Goal: Transaction & Acquisition: Purchase product/service

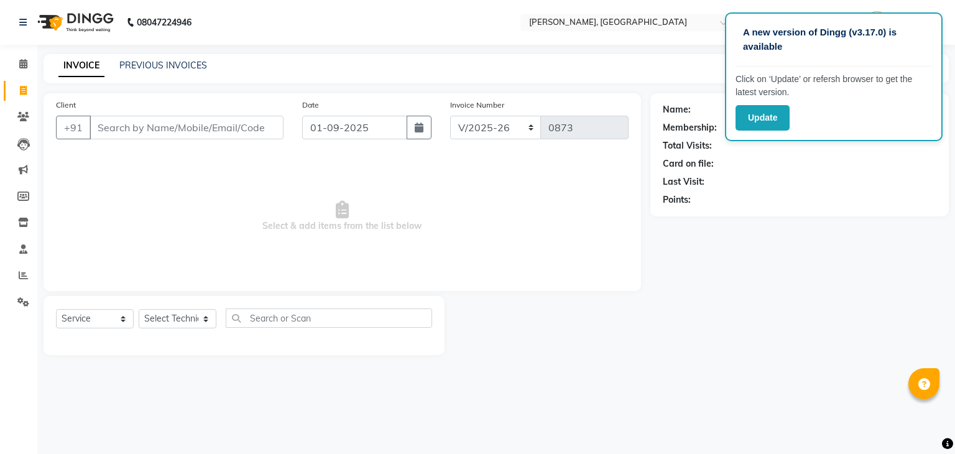
select select "4495"
select select "service"
type input "997250055"
click at [228, 129] on span "Add Client" at bounding box center [251, 127] width 49 height 12
select select "21"
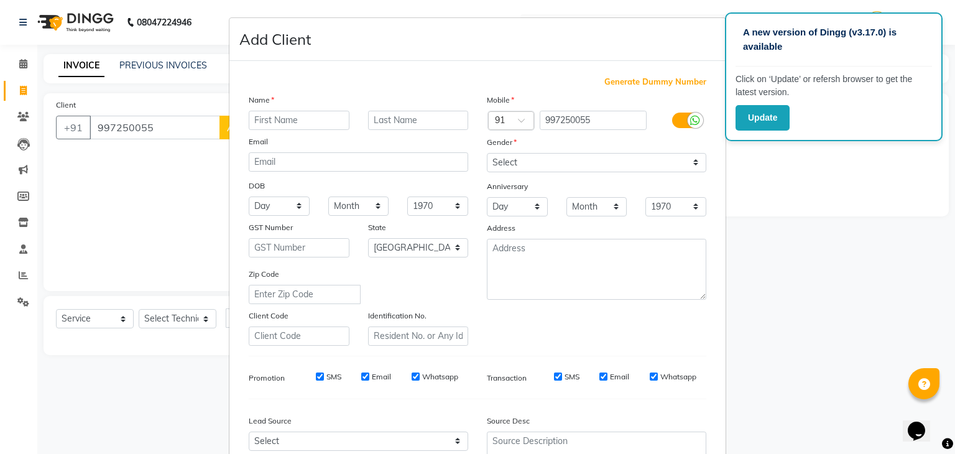
click at [252, 126] on input "text" at bounding box center [299, 120] width 101 height 19
type input "deepa"
click at [517, 160] on select "Select [DEMOGRAPHIC_DATA] [DEMOGRAPHIC_DATA] Other Prefer Not To Say" at bounding box center [597, 162] width 220 height 19
select select "[DEMOGRAPHIC_DATA]"
click at [487, 154] on select "Select [DEMOGRAPHIC_DATA] [DEMOGRAPHIC_DATA] Other Prefer Not To Say" at bounding box center [597, 162] width 220 height 19
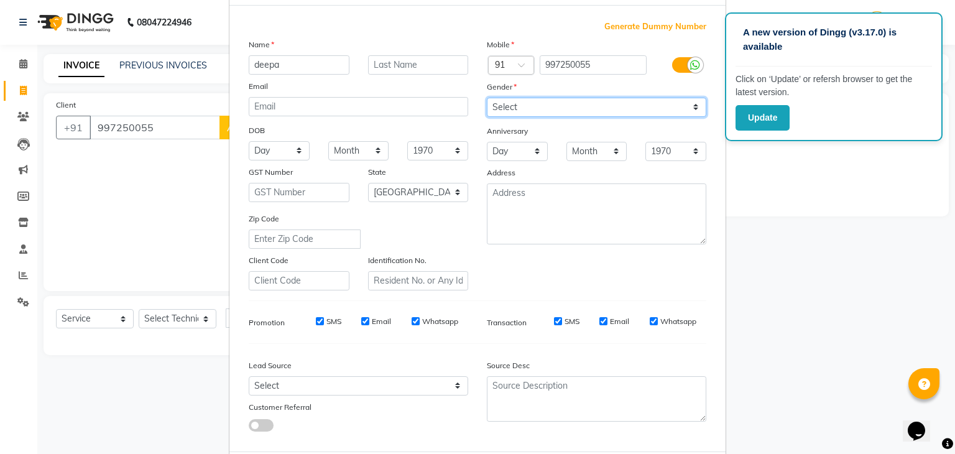
scroll to position [126, 0]
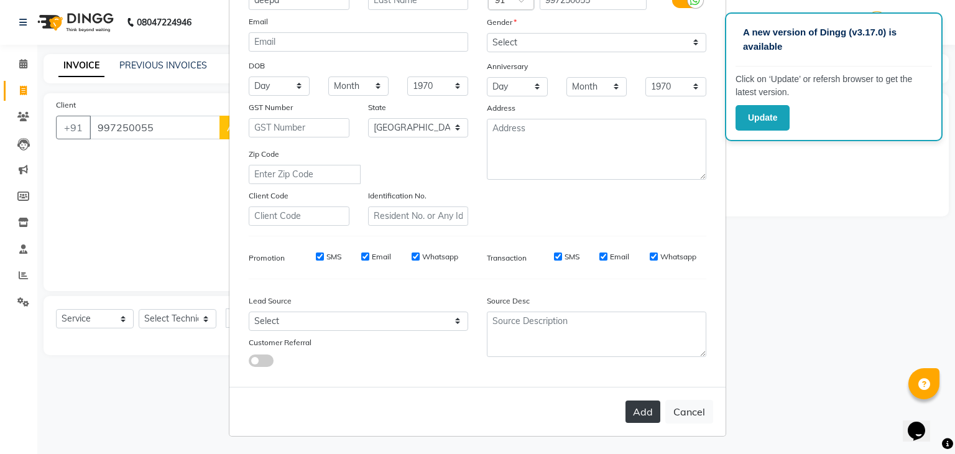
click at [645, 410] on button "Add" at bounding box center [643, 411] width 35 height 22
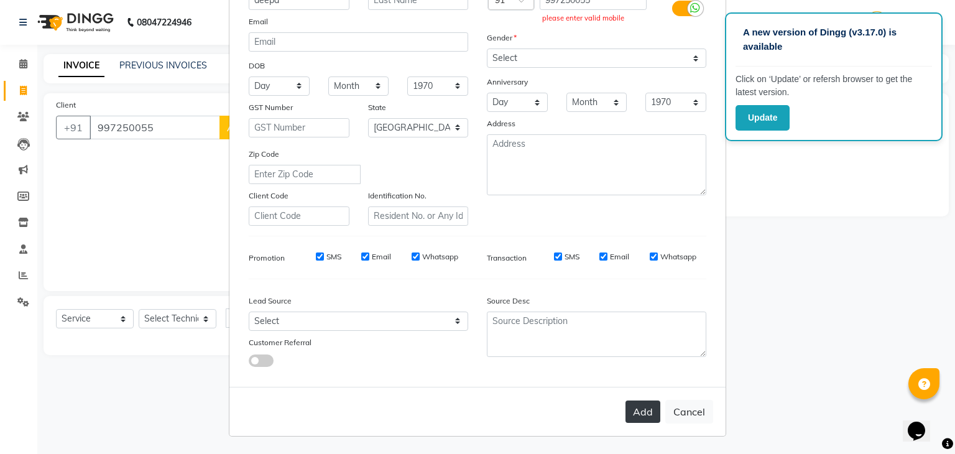
click at [633, 412] on button "Add" at bounding box center [643, 411] width 35 height 22
click at [193, 193] on ngb-modal-window "Add Client Generate Dummy Number Name deepa Email DOB Day 01 02 03 04 05 06 07 …" at bounding box center [477, 227] width 955 height 454
click at [190, 191] on ngb-modal-window "Add Client Generate Dummy Number Name deepa Email DOB Day 01 02 03 04 05 06 07 …" at bounding box center [477, 227] width 955 height 454
click at [692, 417] on button "Cancel" at bounding box center [689, 412] width 48 height 24
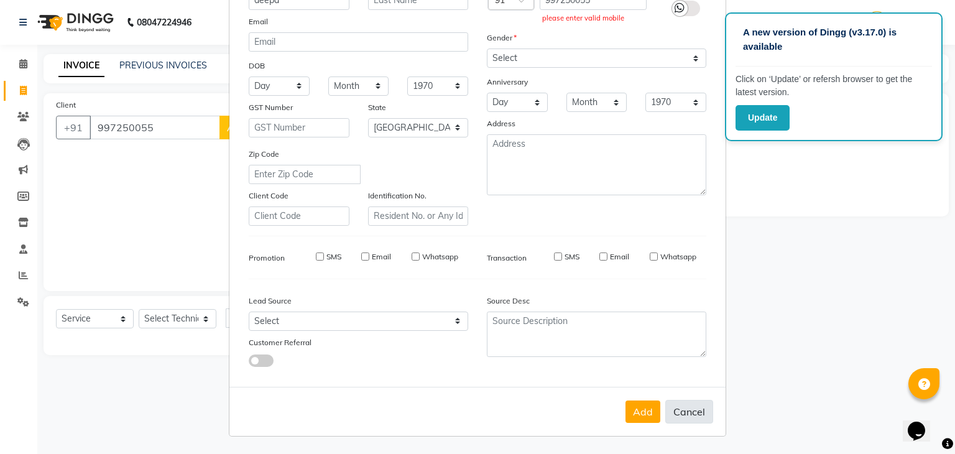
select select
select select "null"
select select
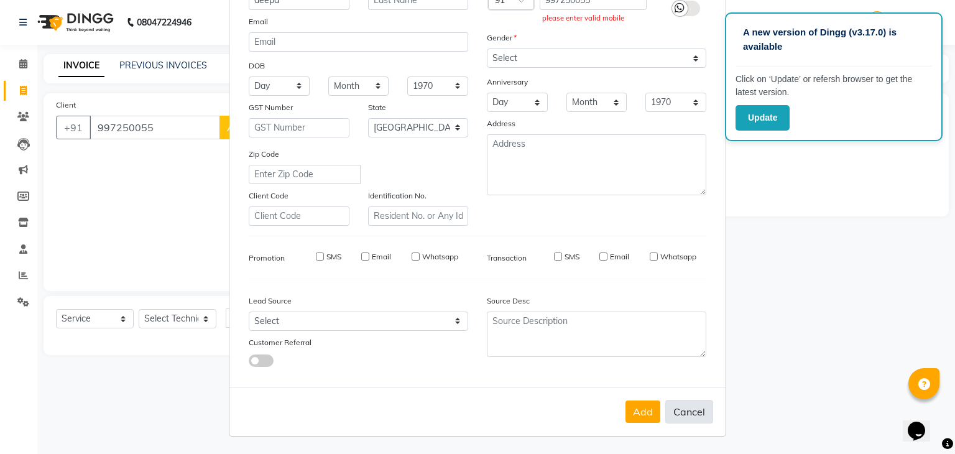
select select
checkbox input "false"
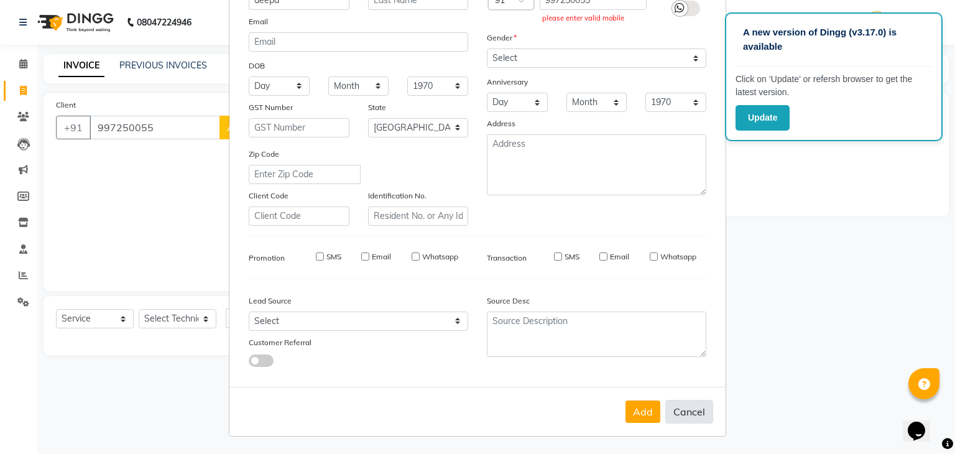
checkbox input "false"
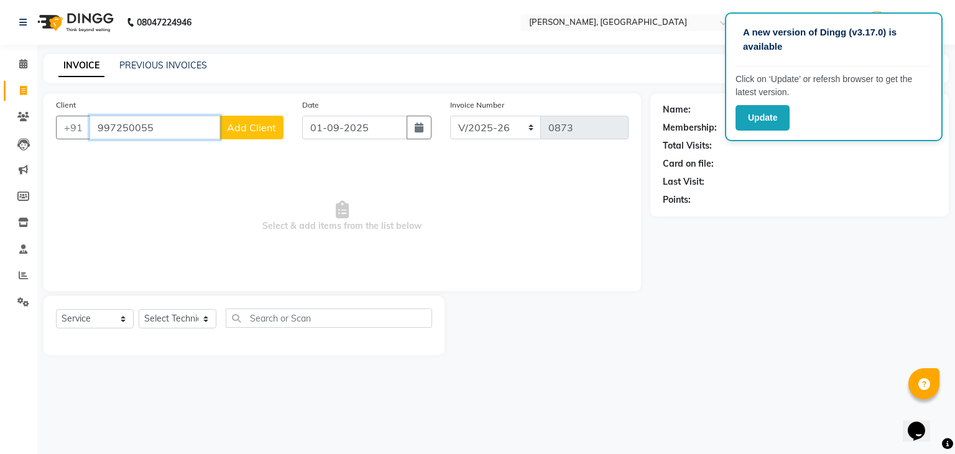
click at [152, 129] on input "997250055" at bounding box center [155, 128] width 131 height 24
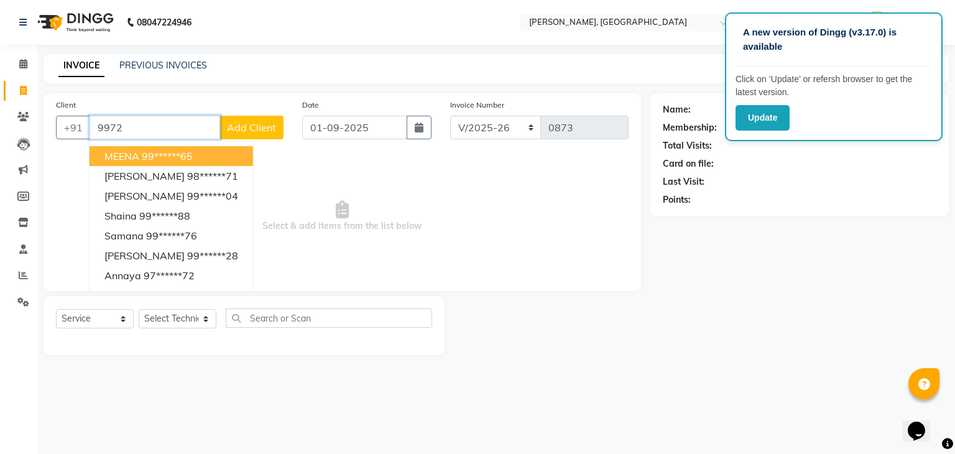
click at [119, 125] on input "9972" at bounding box center [155, 128] width 131 height 24
click at [122, 123] on input "9972" at bounding box center [155, 128] width 131 height 24
drag, startPoint x: 122, startPoint y: 123, endPoint x: 102, endPoint y: 80, distance: 46.7
click at [102, 80] on div "INVOICE PREVIOUS INVOICES Create New Save" at bounding box center [496, 68] width 905 height 29
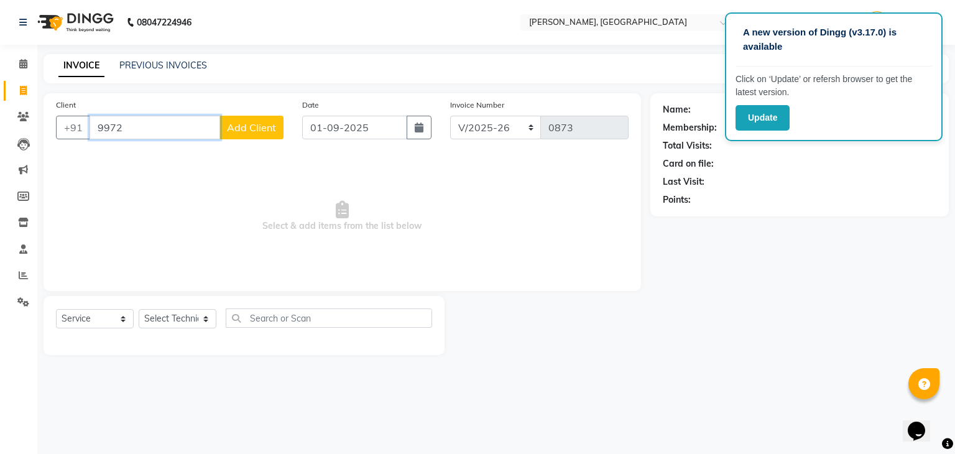
click at [144, 130] on input "9972" at bounding box center [155, 128] width 131 height 24
click at [127, 134] on input "9972" at bounding box center [155, 128] width 131 height 24
click at [114, 126] on input "9972" at bounding box center [155, 128] width 131 height 24
click at [121, 127] on input "9972" at bounding box center [155, 128] width 131 height 24
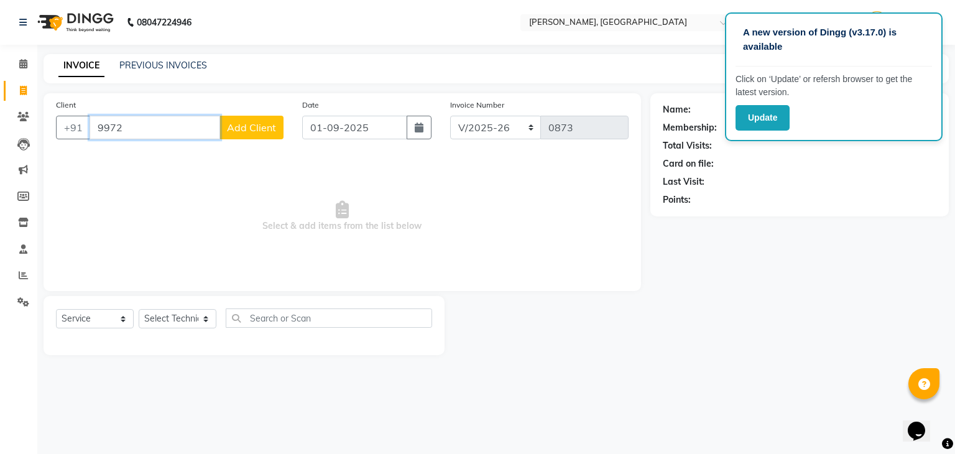
click at [121, 127] on input "9972" at bounding box center [155, 128] width 131 height 24
type input "9"
click at [103, 129] on input "Client" at bounding box center [187, 128] width 194 height 24
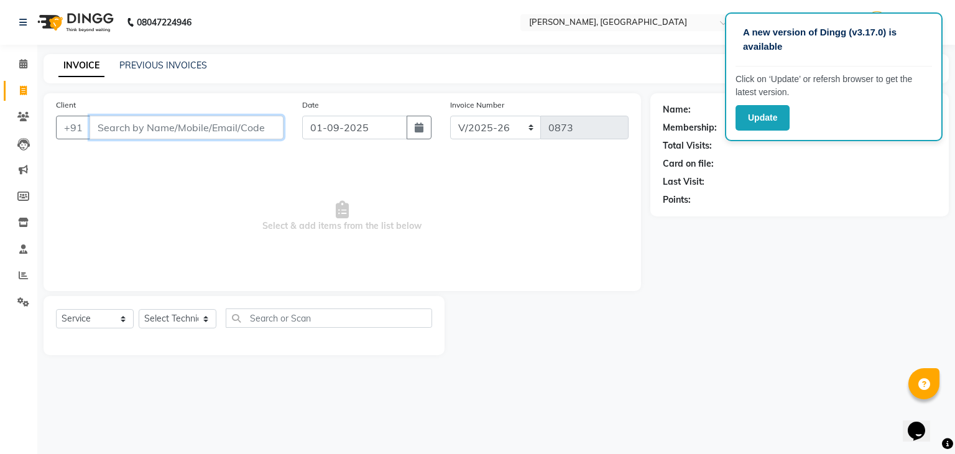
click at [100, 128] on input "Client" at bounding box center [187, 128] width 194 height 24
click at [759, 110] on button "Update" at bounding box center [763, 117] width 54 height 25
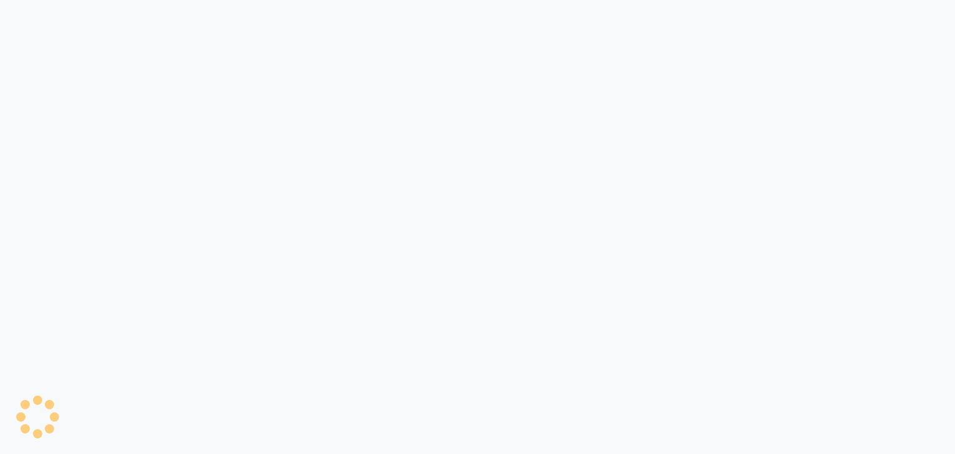
select select "service"
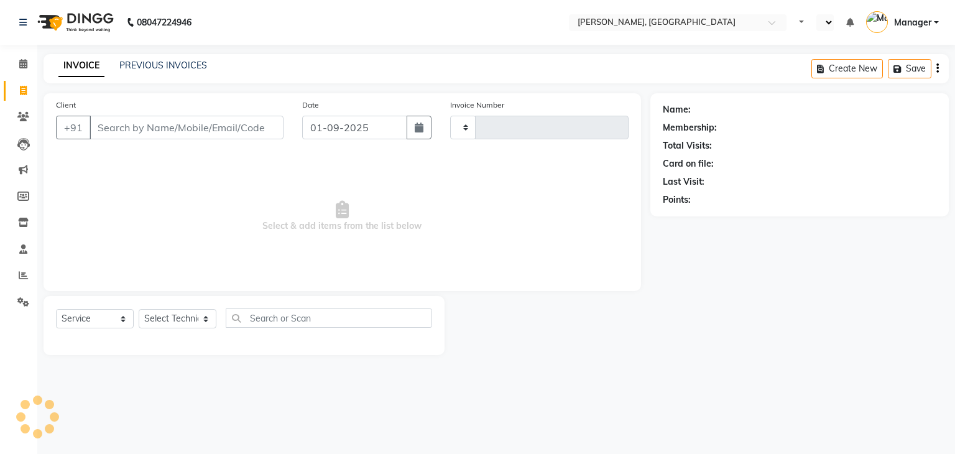
type input "0873"
select select "en"
select select "4495"
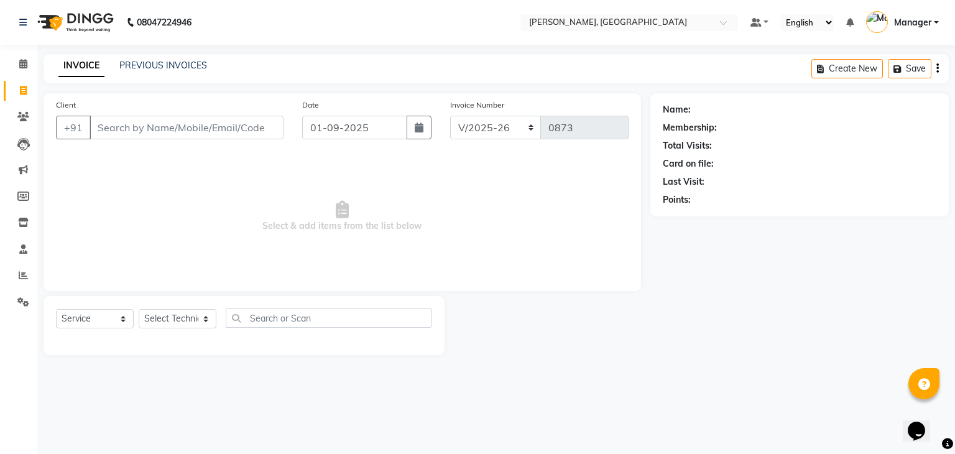
click at [98, 125] on input "Client" at bounding box center [187, 128] width 194 height 24
click at [100, 127] on input "Client" at bounding box center [187, 128] width 194 height 24
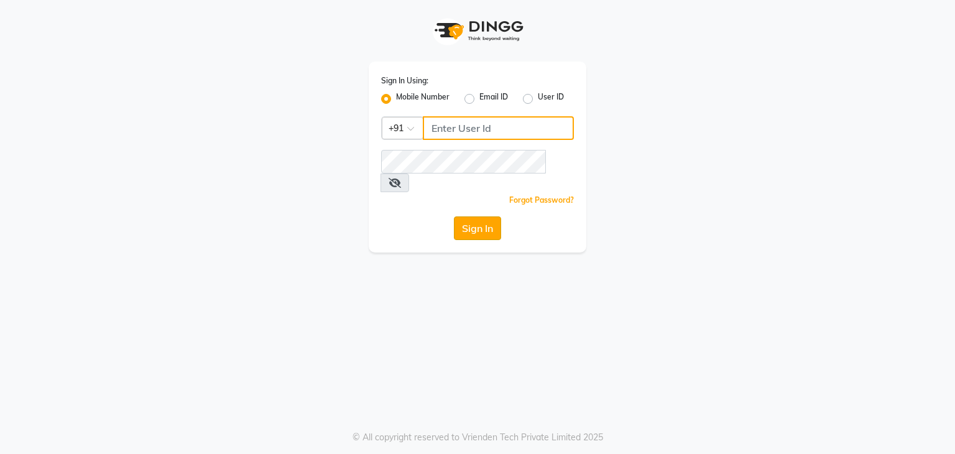
type input "9663900113"
click at [475, 216] on button "Sign In" at bounding box center [477, 228] width 47 height 24
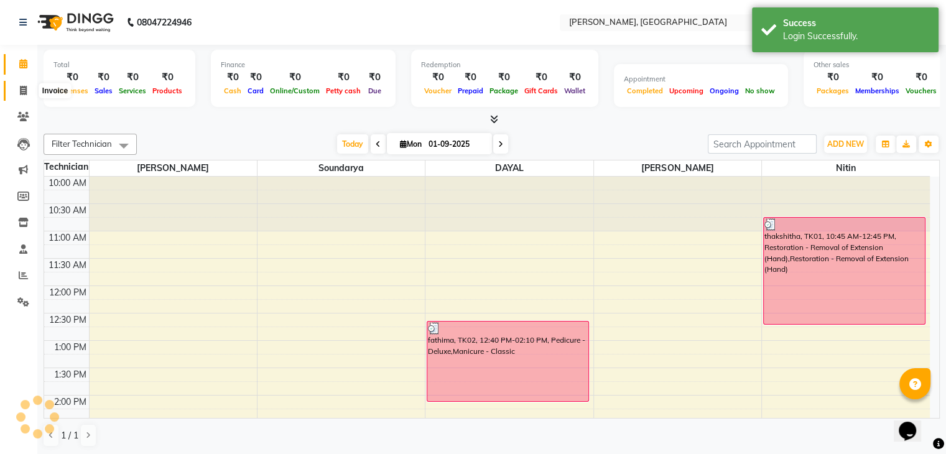
click at [17, 84] on span at bounding box center [23, 91] width 22 height 14
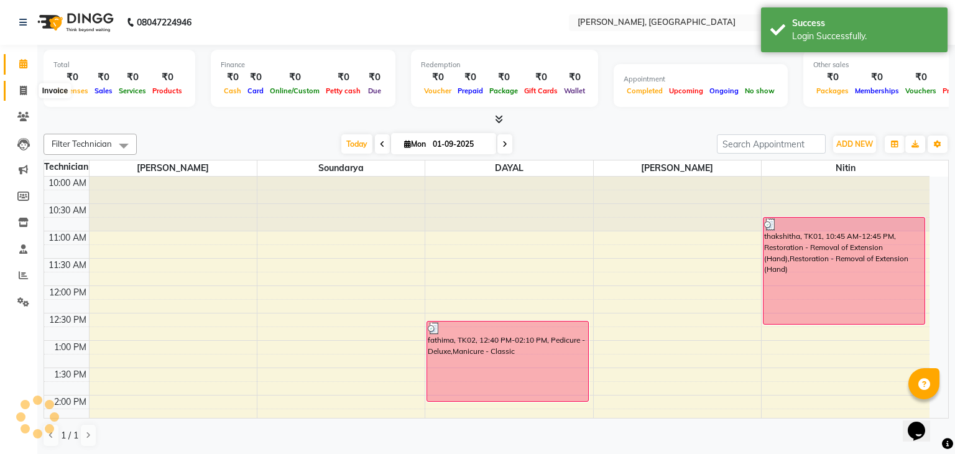
select select "service"
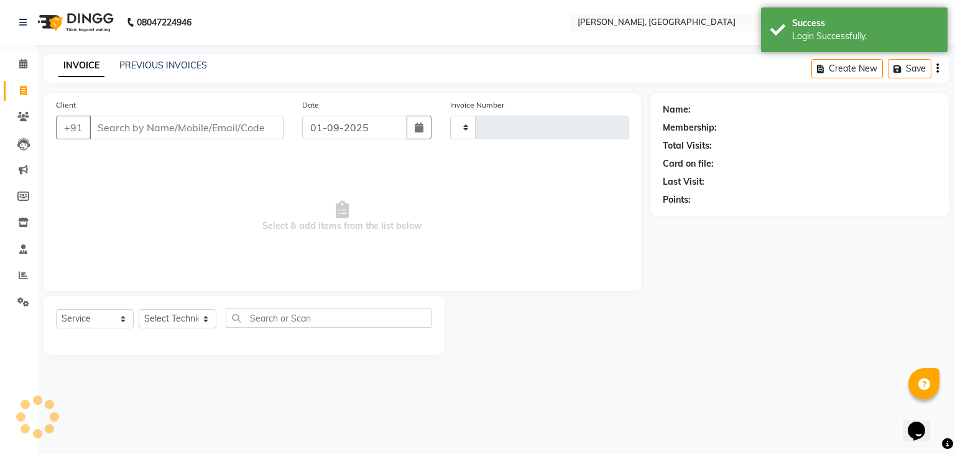
type input "0873"
select select "4495"
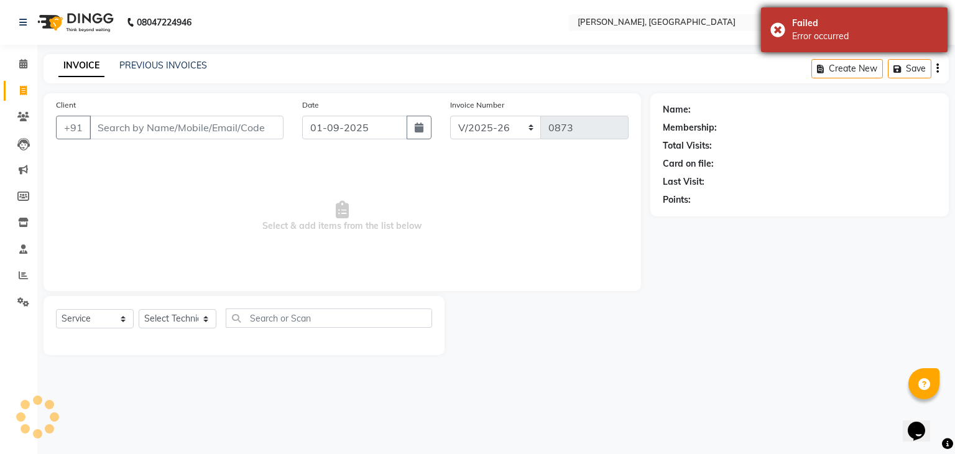
click at [780, 28] on div "Failed Error occurred" at bounding box center [854, 29] width 187 height 45
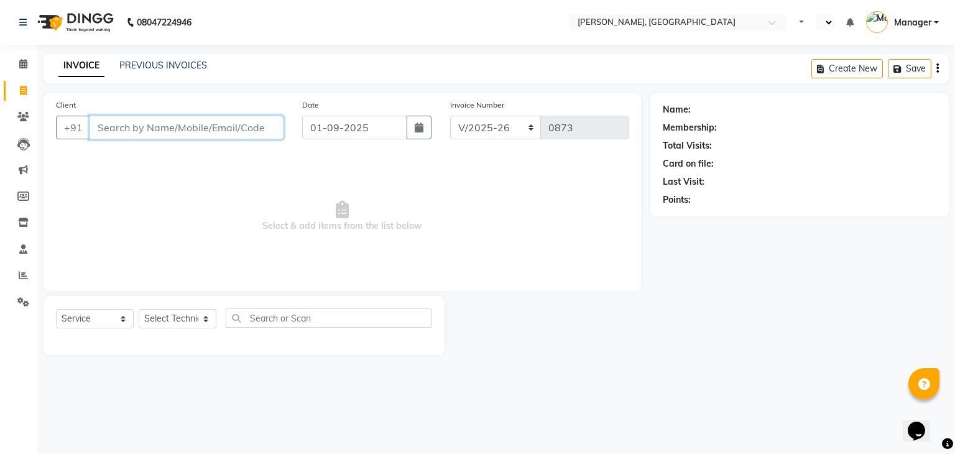
click at [103, 123] on input "Client" at bounding box center [187, 128] width 194 height 24
click at [25, 278] on icon at bounding box center [23, 275] width 9 height 9
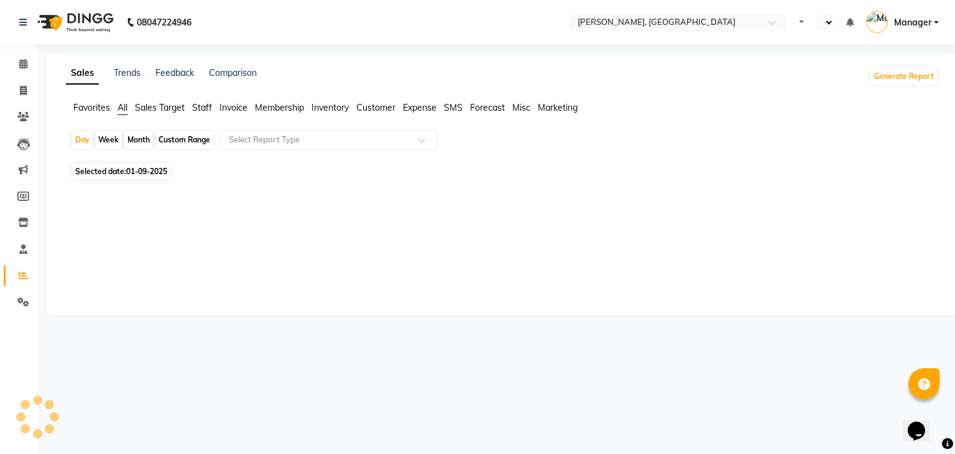
click at [201, 103] on span "Staff" at bounding box center [202, 107] width 20 height 11
click at [204, 108] on span "Staff" at bounding box center [202, 107] width 20 height 11
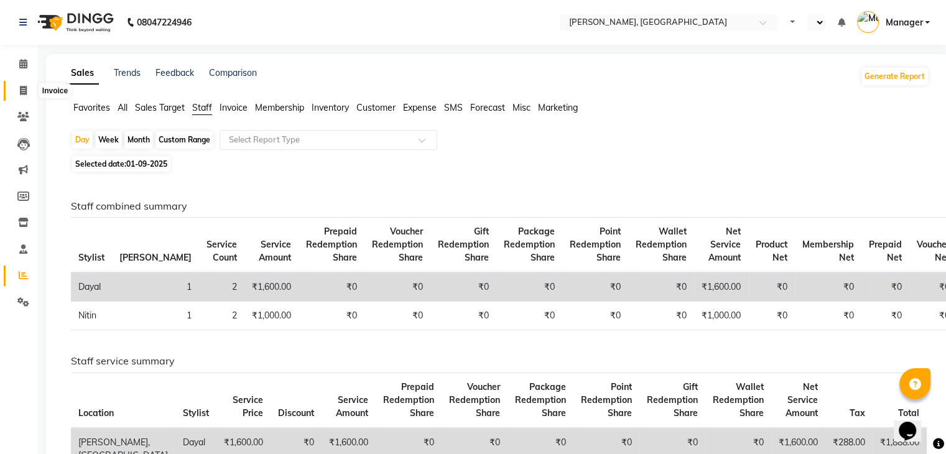
click at [16, 85] on span at bounding box center [23, 91] width 22 height 14
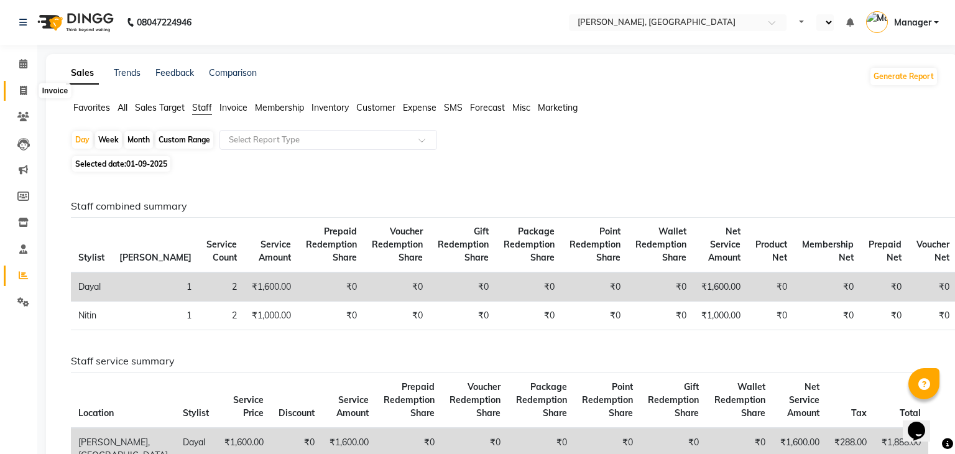
select select "service"
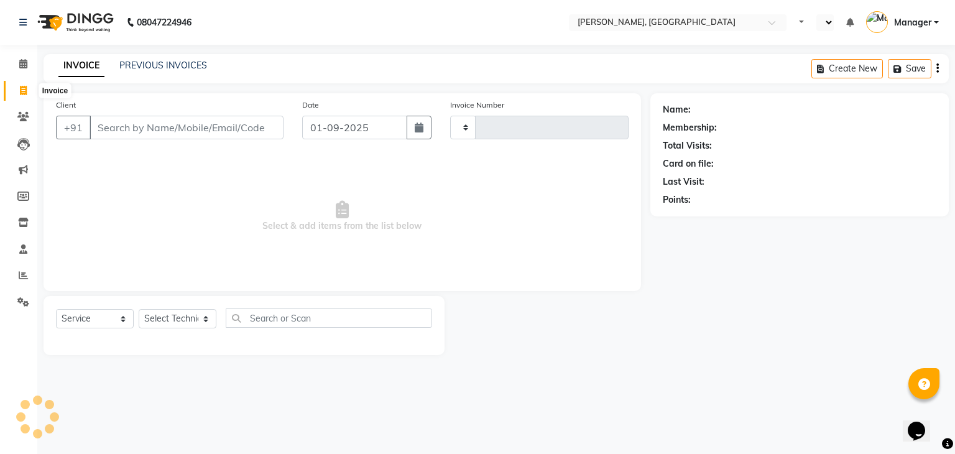
type input "0873"
select select "4495"
drag, startPoint x: 16, startPoint y: 85, endPoint x: 226, endPoint y: 256, distance: 270.1
click at [226, 256] on span "Select & add items from the list below" at bounding box center [342, 216] width 573 height 124
click at [111, 120] on input "Client" at bounding box center [187, 128] width 194 height 24
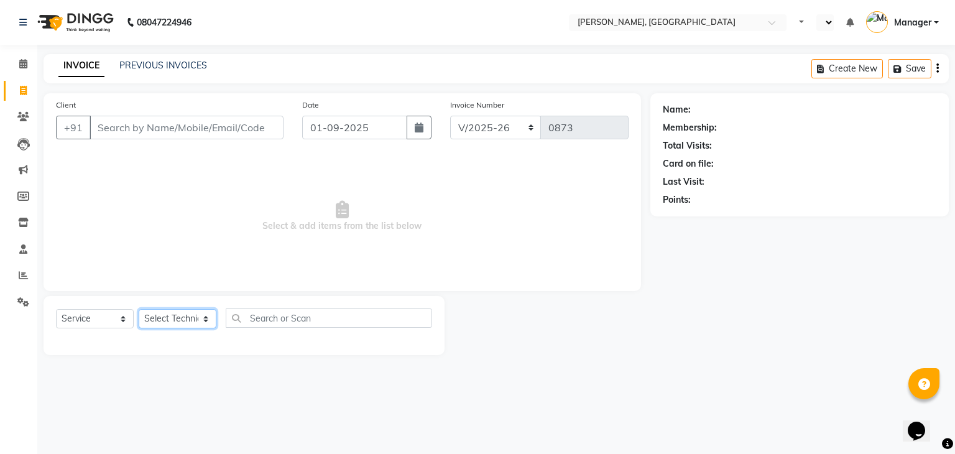
click at [208, 322] on select "Select Technician Admin DAYAL Ekram Manager Nitin Ranjitha Soundarya" at bounding box center [178, 318] width 78 height 19
select select "25632"
click at [139, 310] on select "Select Technician Admin DAYAL Ekram Manager Nitin Ranjitha Soundarya" at bounding box center [178, 318] width 78 height 19
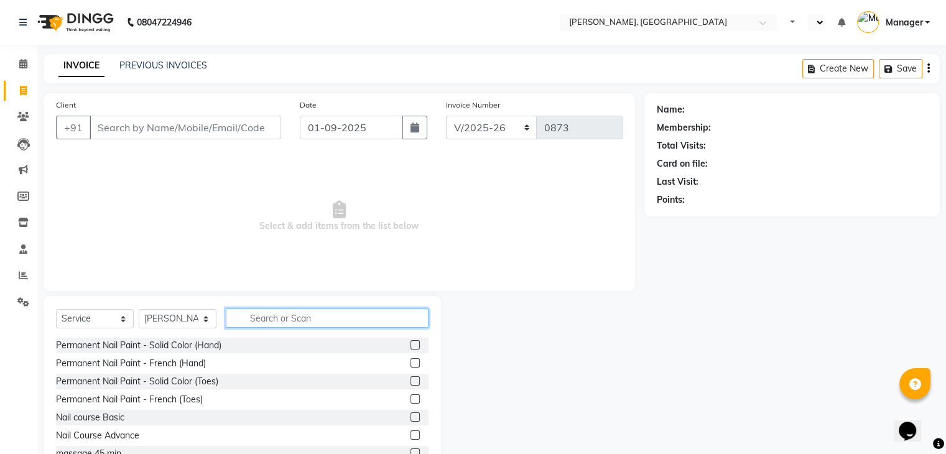
click at [248, 319] on input "text" at bounding box center [327, 317] width 203 height 19
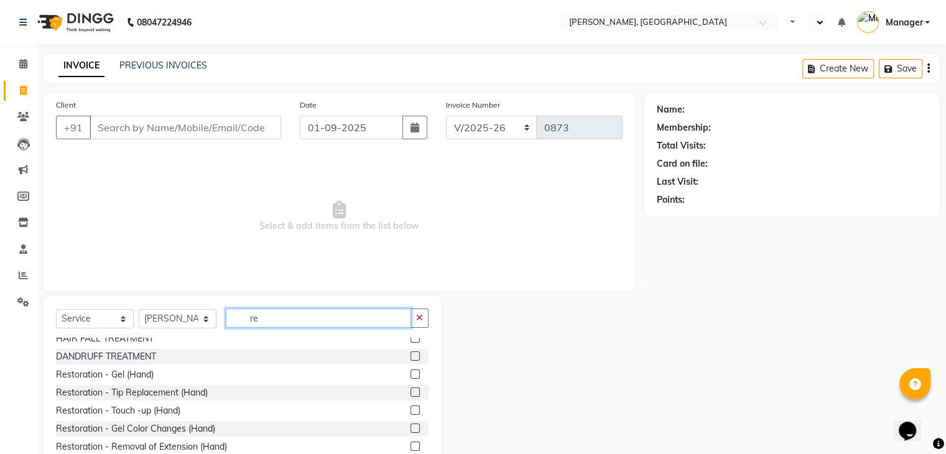
scroll to position [124, 0]
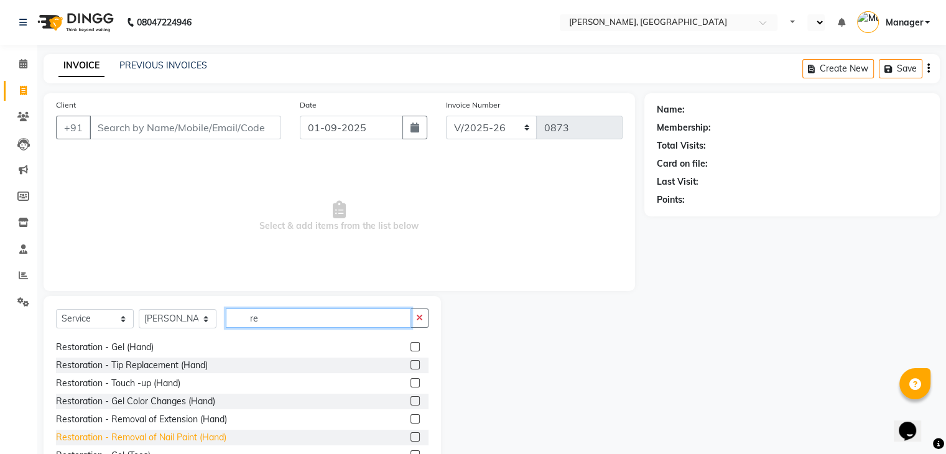
type input "re"
click at [160, 438] on div "Restoration - Removal of Nail Paint (Hand)" at bounding box center [141, 437] width 170 height 13
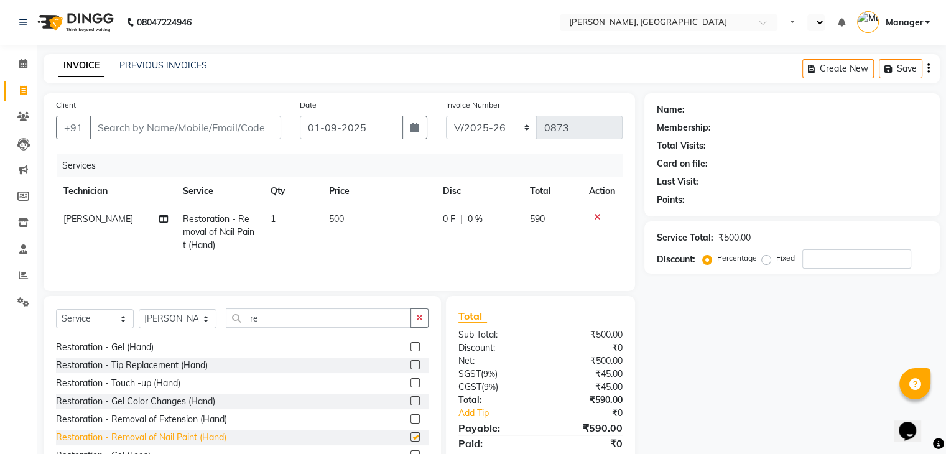
checkbox input "false"
click at [97, 125] on input "Client" at bounding box center [186, 128] width 192 height 24
click at [98, 123] on input "Client" at bounding box center [186, 128] width 192 height 24
click at [167, 123] on input "Client" at bounding box center [186, 128] width 192 height 24
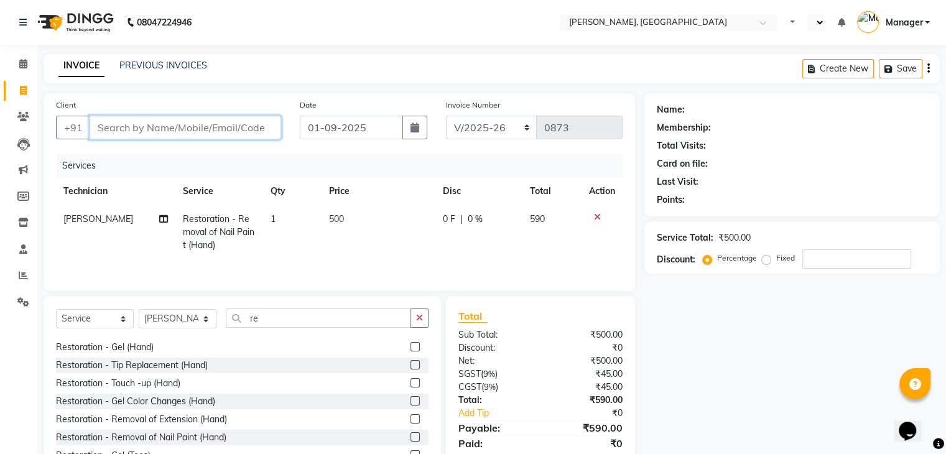
click at [167, 123] on input "Client" at bounding box center [186, 128] width 192 height 24
type input "5"
type input "0"
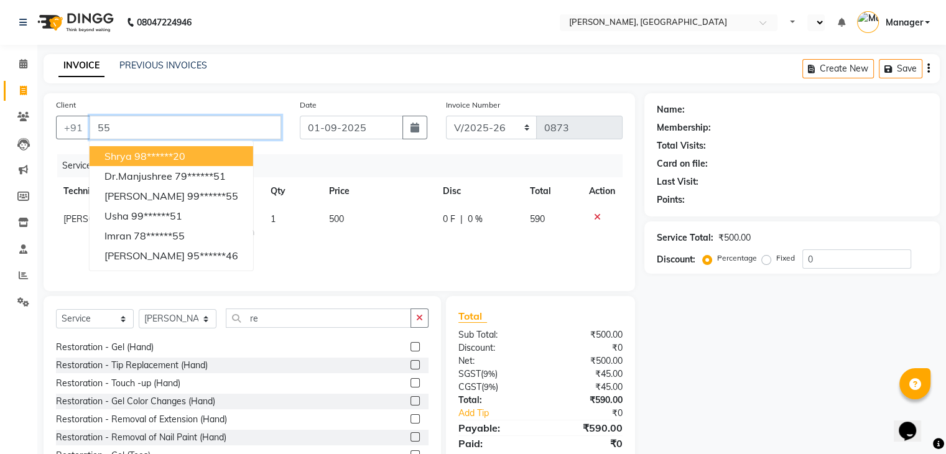
type input "5"
type input "9"
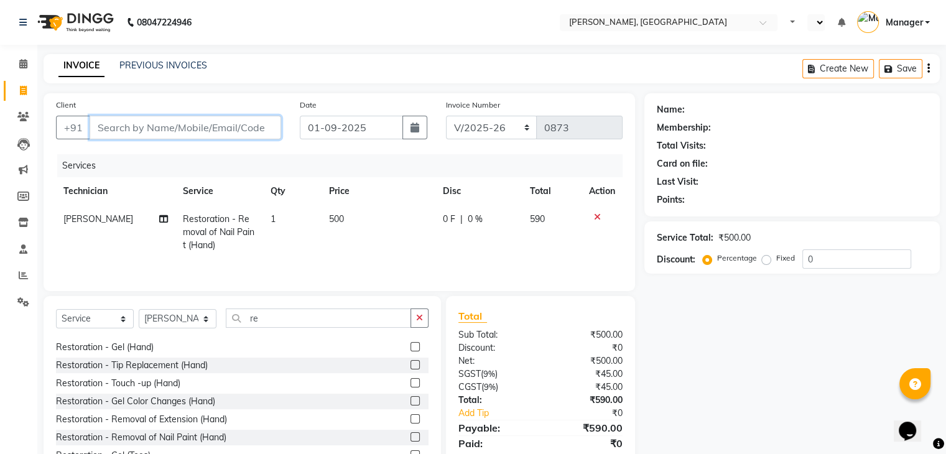
type input "5"
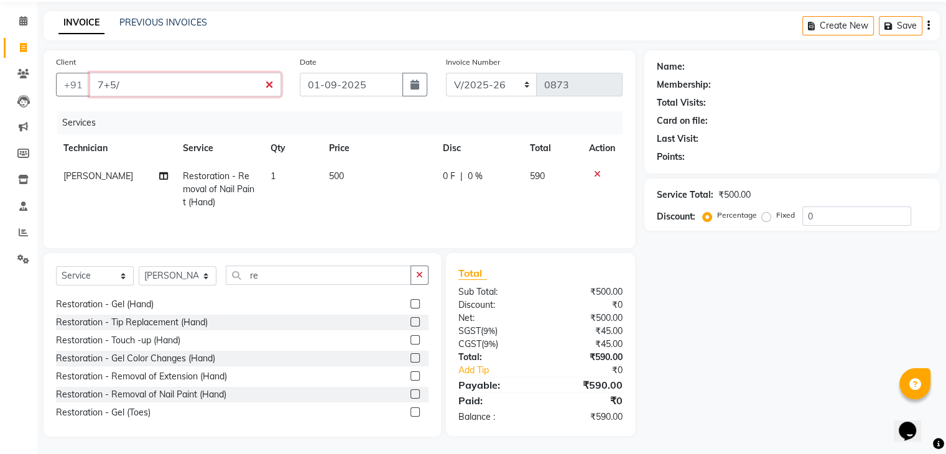
scroll to position [45, 0]
type input "7"
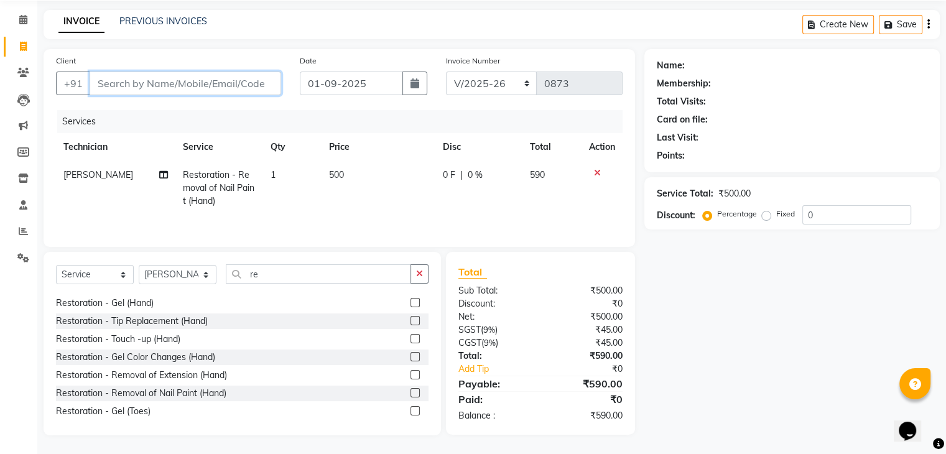
type input "\"
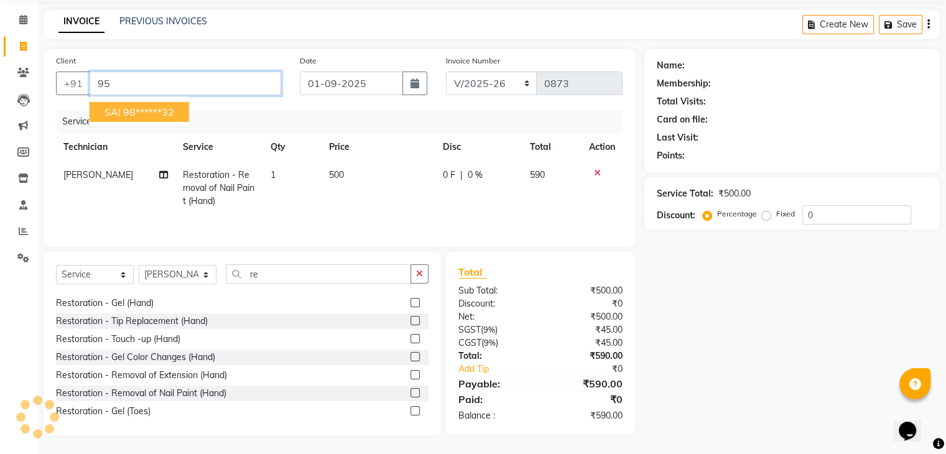
type input "9"
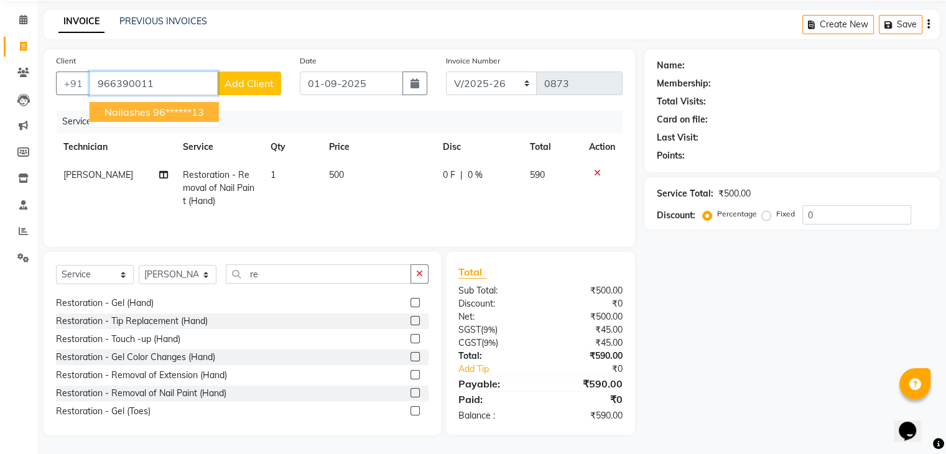
click at [169, 113] on ngb-highlight "96******13" at bounding box center [178, 112] width 51 height 12
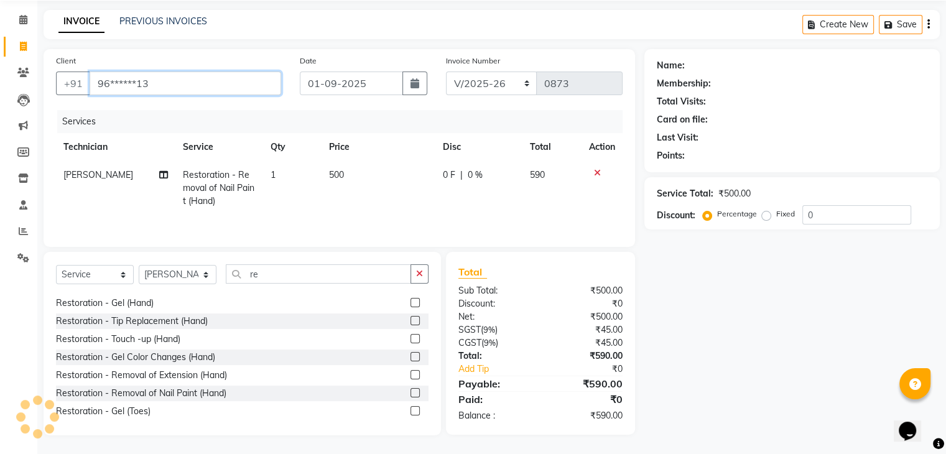
type input "96******13"
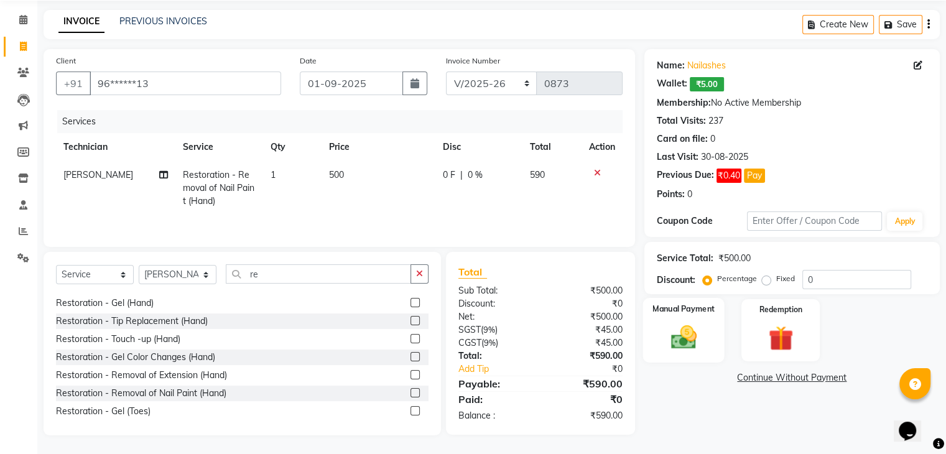
click at [679, 337] on img at bounding box center [683, 338] width 42 height 30
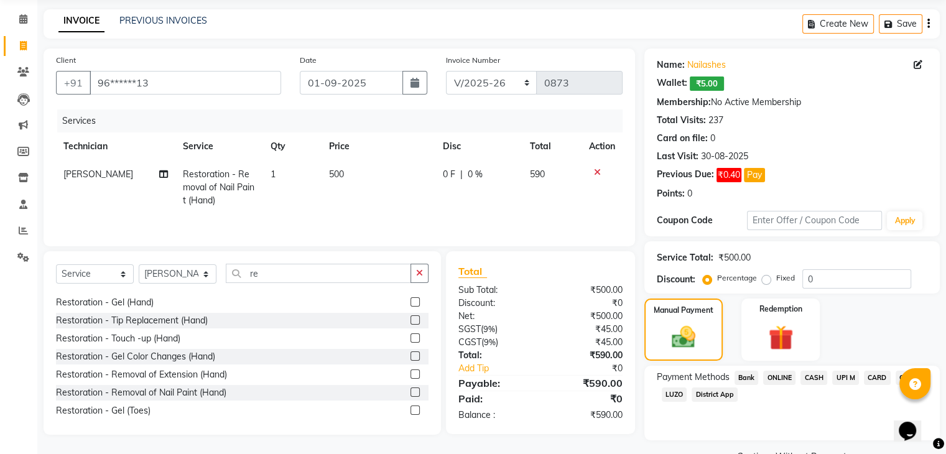
click at [813, 372] on span "CASH" at bounding box center [813, 378] width 27 height 14
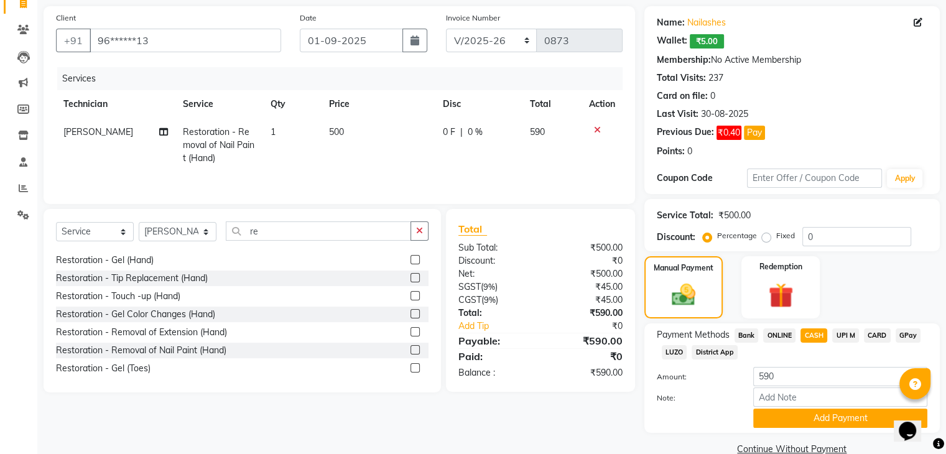
scroll to position [111, 0]
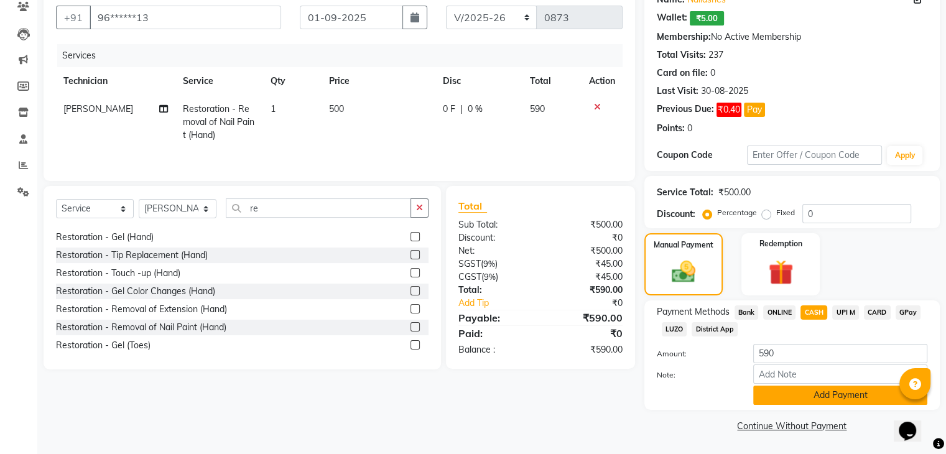
click at [803, 395] on button "Add Payment" at bounding box center [840, 395] width 174 height 19
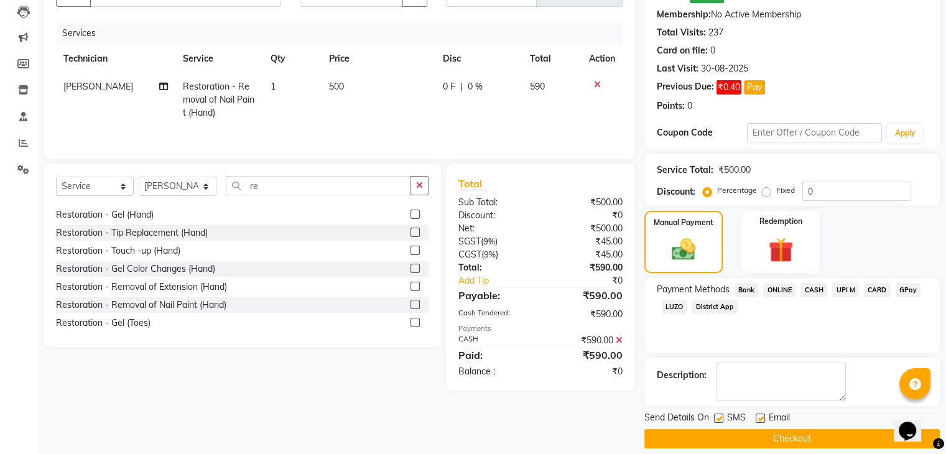
scroll to position [144, 0]
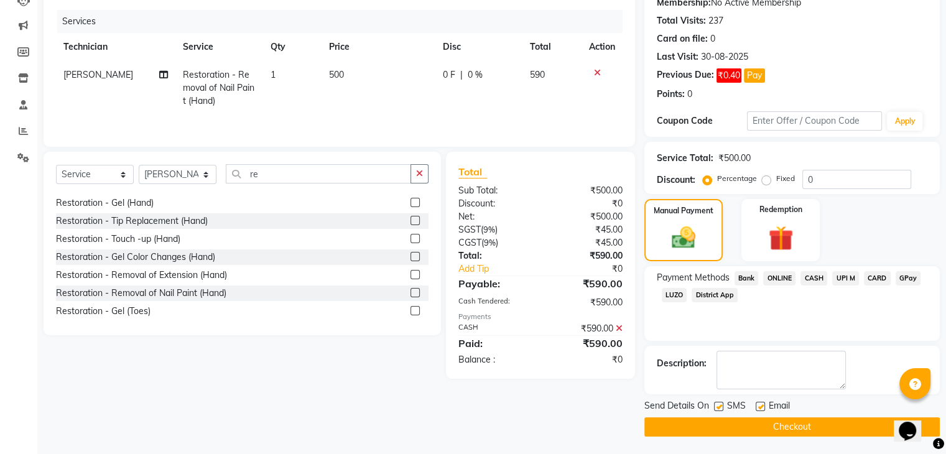
click at [780, 428] on button "Checkout" at bounding box center [791, 426] width 295 height 19
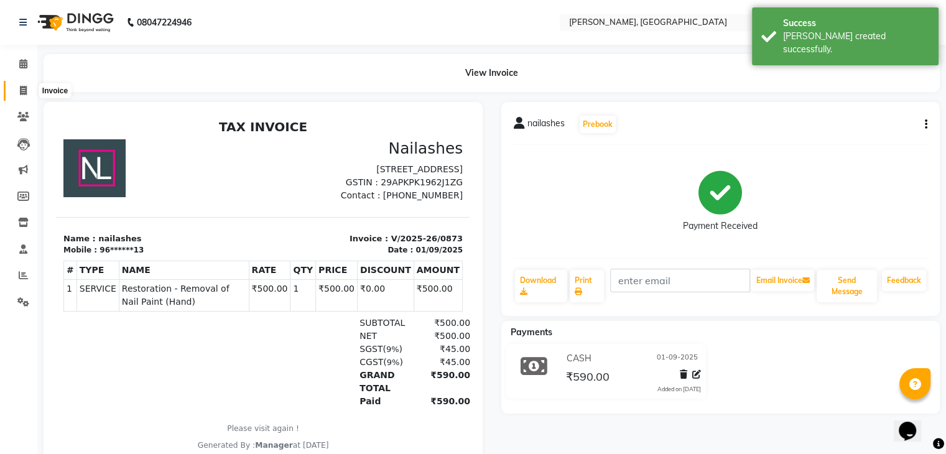
click at [20, 85] on span at bounding box center [23, 91] width 22 height 14
select select "4495"
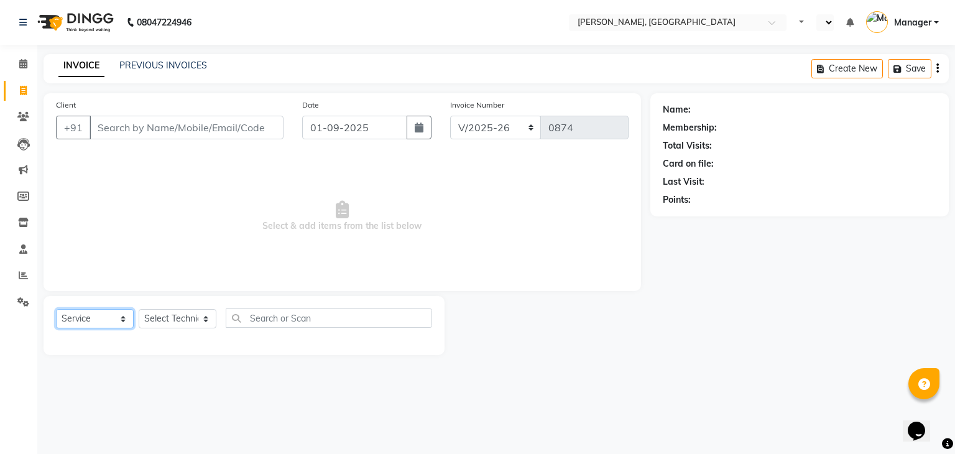
click at [87, 318] on select "Select Service Product Membership Package Voucher Prepaid Gift Card" at bounding box center [95, 318] width 78 height 19
select select "product"
click at [56, 310] on select "Select Service Product Membership Package Voucher Prepaid Gift Card" at bounding box center [95, 318] width 78 height 19
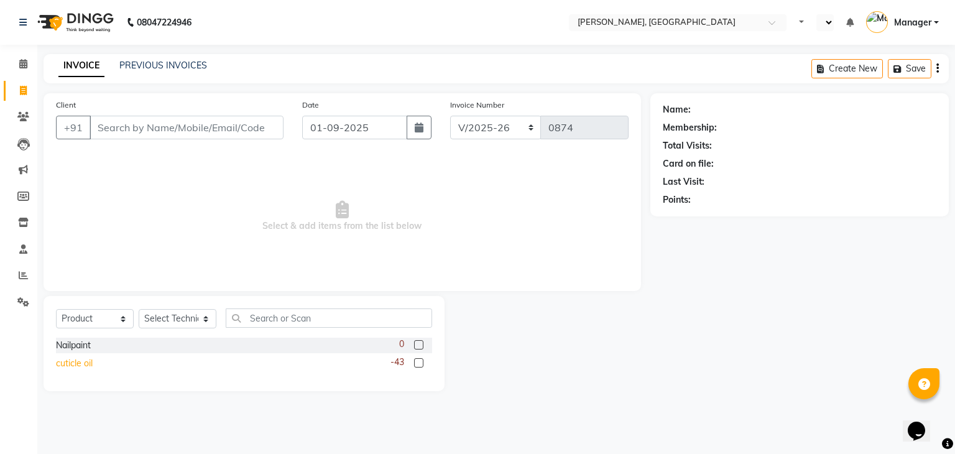
click at [86, 364] on div "cuticle oil" at bounding box center [74, 363] width 37 height 13
click at [227, 132] on input "Client" at bounding box center [187, 128] width 194 height 24
click at [224, 130] on input "Client" at bounding box center [187, 128] width 194 height 24
click at [75, 360] on div "cuticle oil" at bounding box center [74, 363] width 37 height 13
click at [417, 361] on label at bounding box center [418, 362] width 9 height 9
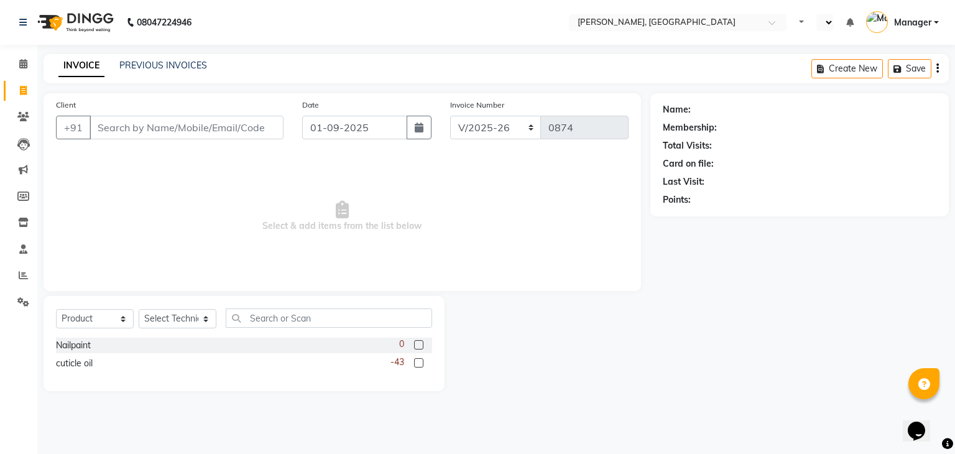
click at [417, 361] on input "checkbox" at bounding box center [418, 363] width 8 height 8
click at [423, 362] on label at bounding box center [418, 362] width 9 height 9
click at [422, 362] on input "checkbox" at bounding box center [418, 363] width 8 height 8
checkbox input "false"
click at [417, 341] on label at bounding box center [418, 344] width 9 height 9
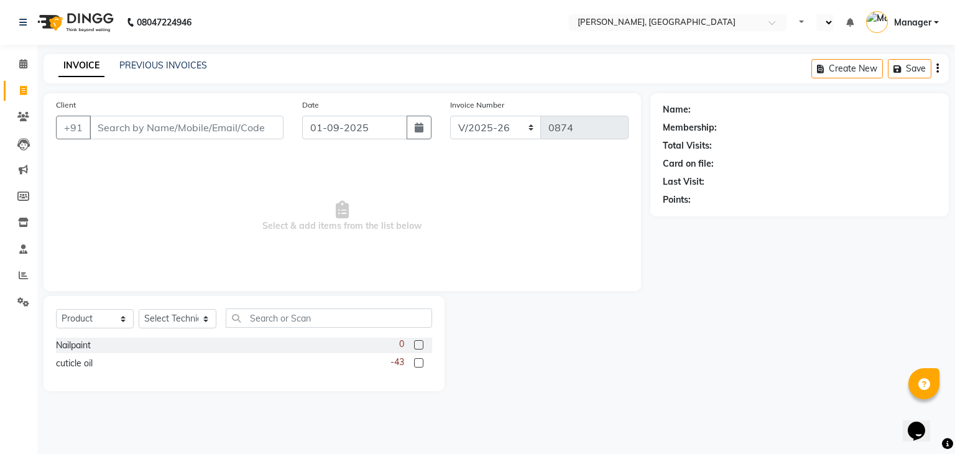
click at [417, 341] on input "checkbox" at bounding box center [418, 345] width 8 height 8
checkbox input "false"
click at [417, 361] on label at bounding box center [418, 362] width 9 height 9
click at [417, 361] on input "checkbox" at bounding box center [418, 363] width 8 height 8
click at [417, 361] on label at bounding box center [418, 362] width 9 height 9
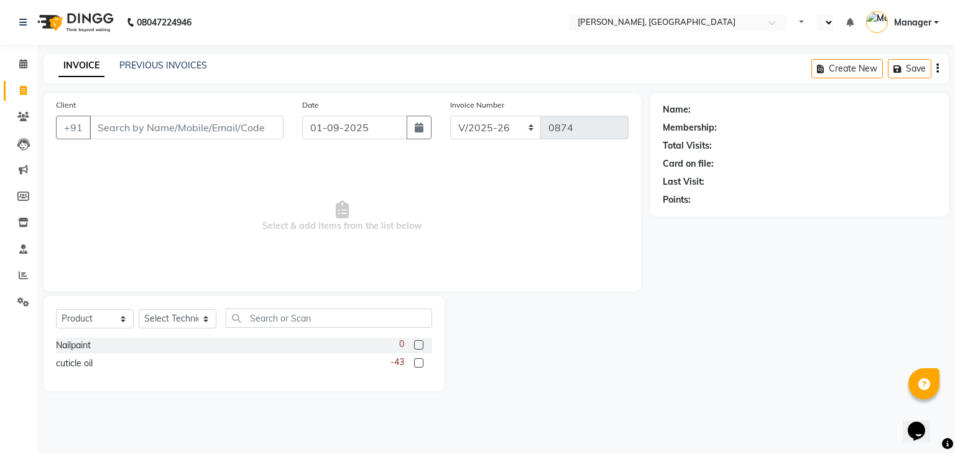
click at [417, 361] on input "checkbox" at bounding box center [418, 363] width 8 height 8
click at [417, 361] on label at bounding box center [418, 362] width 9 height 9
click at [417, 361] on input "checkbox" at bounding box center [418, 363] width 8 height 8
click at [417, 361] on label at bounding box center [418, 362] width 9 height 9
click at [417, 361] on input "checkbox" at bounding box center [418, 363] width 8 height 8
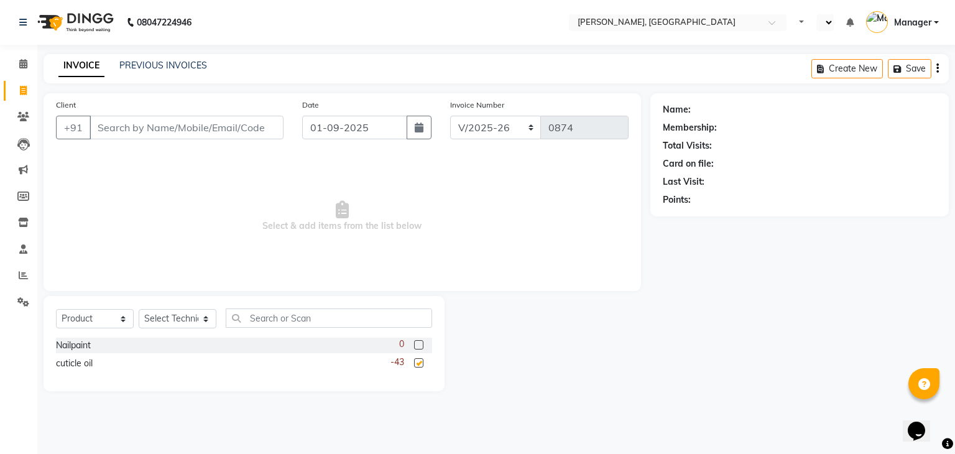
checkbox input "false"
click at [21, 61] on icon at bounding box center [23, 63] width 8 height 9
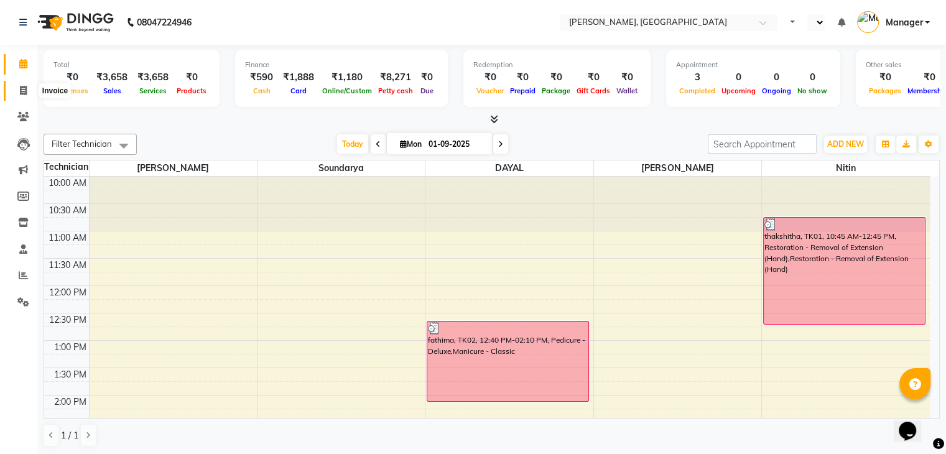
click at [21, 91] on icon at bounding box center [23, 90] width 7 height 9
select select "service"
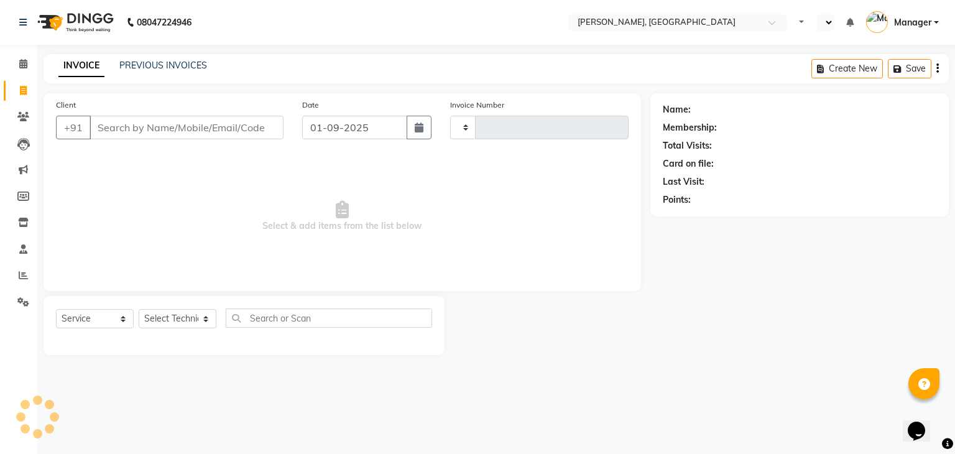
type input "0874"
select select "4495"
click at [163, 132] on input "Client" at bounding box center [187, 128] width 194 height 24
click at [194, 127] on input "Client" at bounding box center [187, 128] width 194 height 24
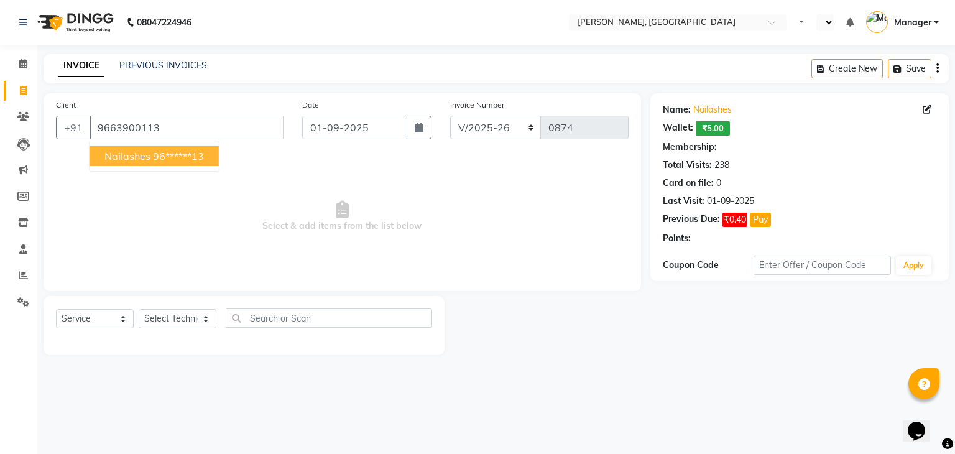
click at [179, 160] on ngb-highlight "96******13" at bounding box center [178, 156] width 51 height 12
type input "96******13"
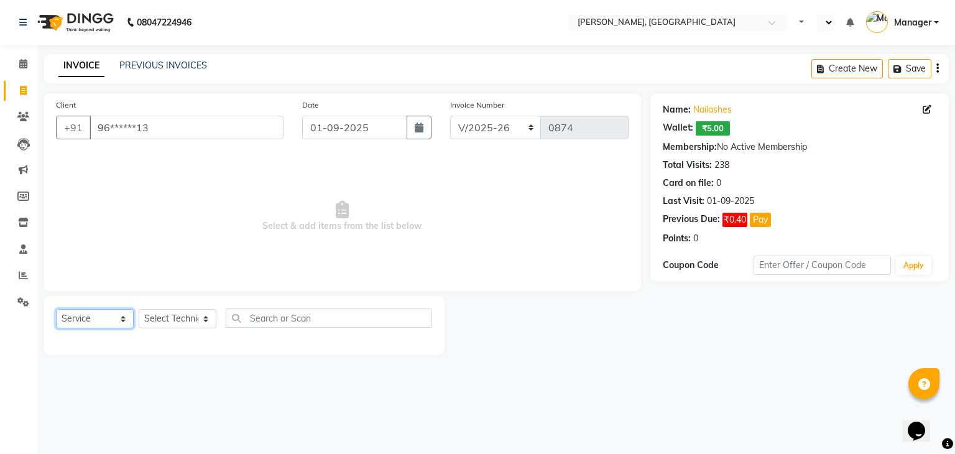
click at [103, 314] on select "Select Service Product Membership Package Voucher Prepaid Gift Card" at bounding box center [95, 318] width 78 height 19
select select "product"
click at [56, 310] on select "Select Service Product Membership Package Voucher Prepaid Gift Card" at bounding box center [95, 318] width 78 height 19
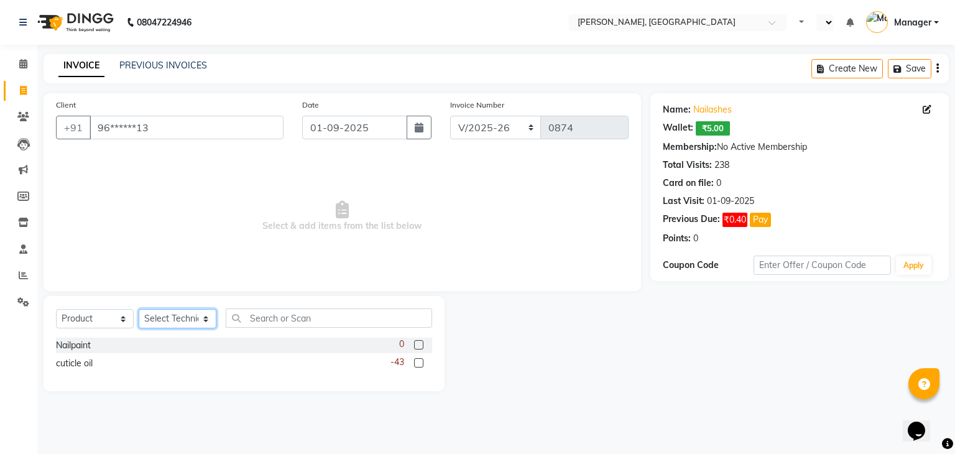
click at [158, 324] on select "Select Technician Admin DAYAL Ekram Manager Nitin Ranjitha Soundarya" at bounding box center [178, 318] width 78 height 19
select select "88589"
click at [139, 310] on select "Select Technician Admin DAYAL Ekram Manager Nitin Ranjitha Soundarya" at bounding box center [178, 318] width 78 height 19
click at [86, 366] on div "cuticle oil" at bounding box center [74, 363] width 37 height 13
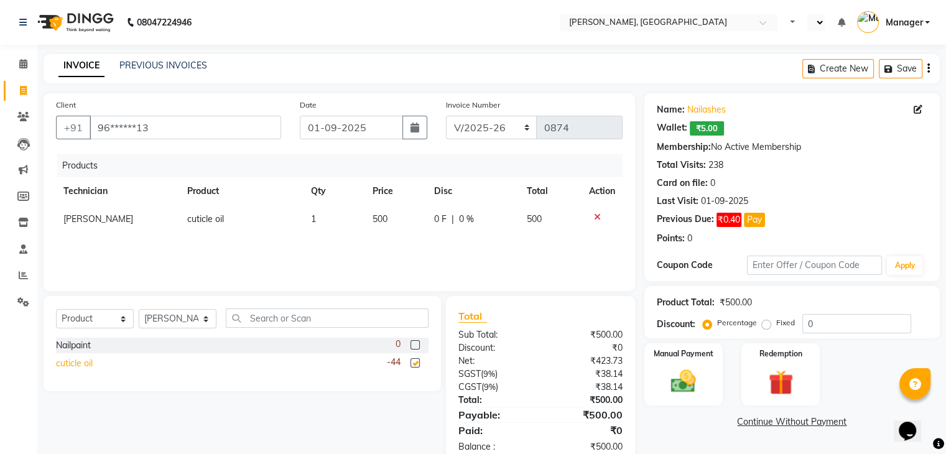
checkbox input "false"
click at [399, 215] on td "500" at bounding box center [396, 219] width 62 height 28
select select "88589"
click at [397, 219] on input "500" at bounding box center [378, 222] width 44 height 19
type input "5"
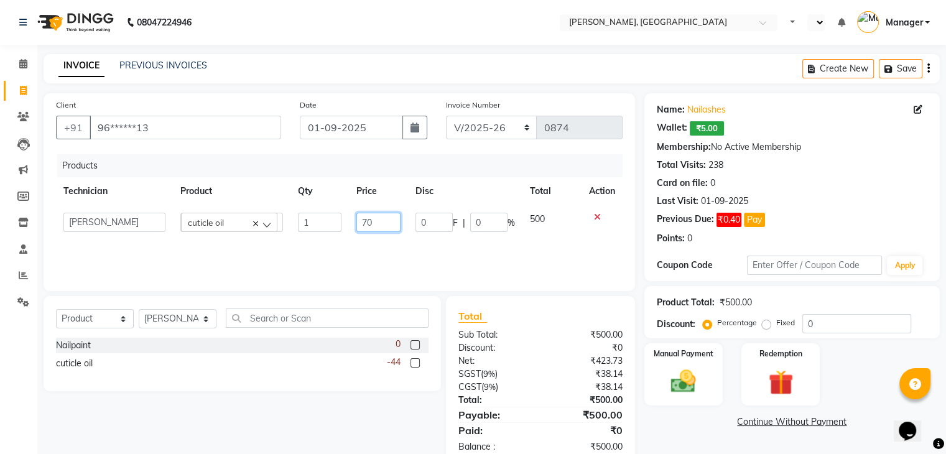
type input "700"
click at [348, 405] on div "Select Service Product Membership Package Voucher Prepaid Gift Card Select Tech…" at bounding box center [237, 381] width 407 height 170
click at [691, 374] on img at bounding box center [683, 382] width 42 height 30
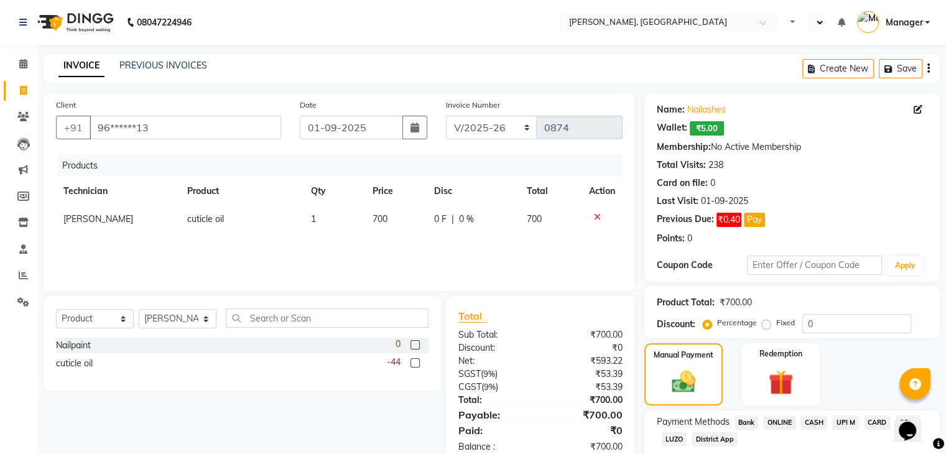
click at [871, 419] on span "CARD" at bounding box center [877, 422] width 27 height 14
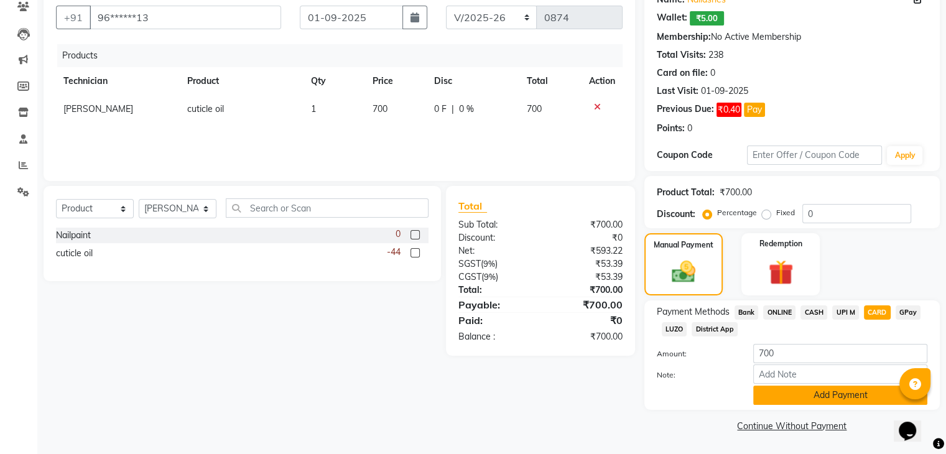
click at [820, 388] on button "Add Payment" at bounding box center [840, 395] width 174 height 19
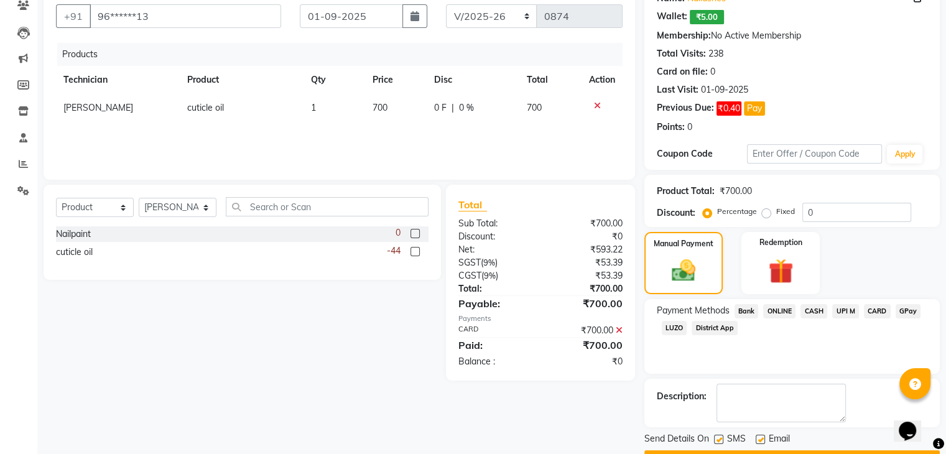
scroll to position [144, 0]
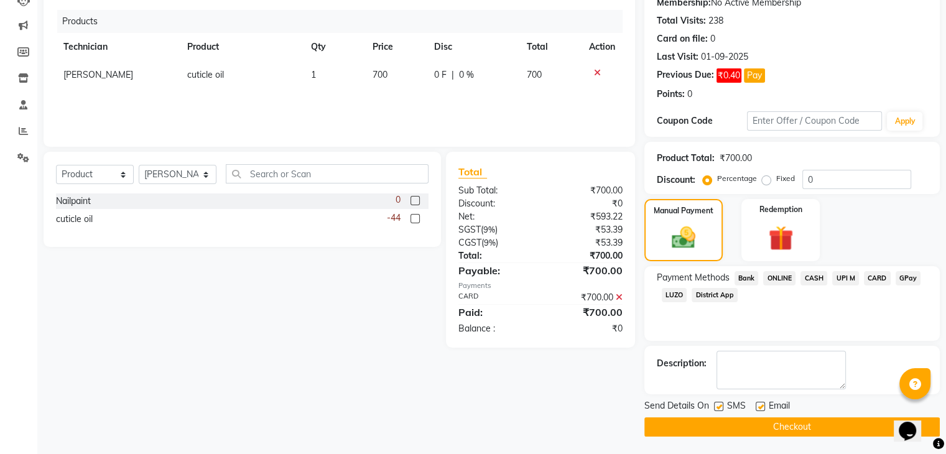
click at [804, 421] on button "Checkout" at bounding box center [791, 426] width 295 height 19
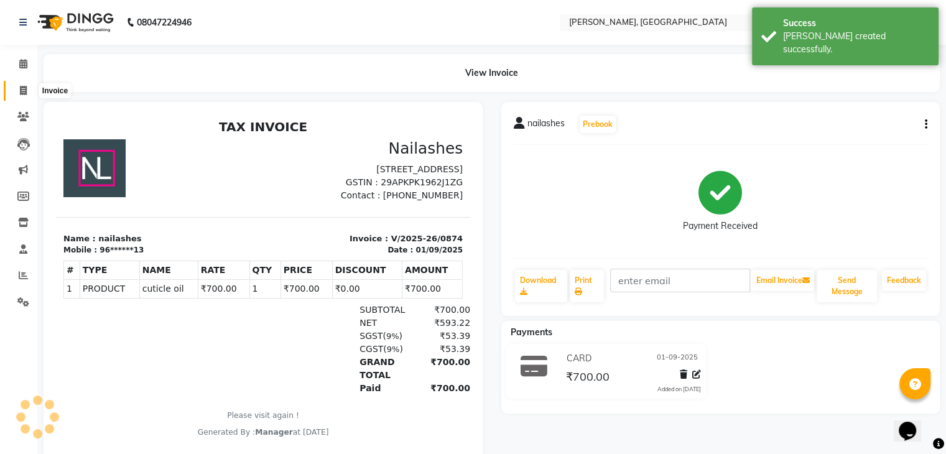
click at [20, 87] on icon at bounding box center [23, 90] width 7 height 9
select select "4495"
select select "service"
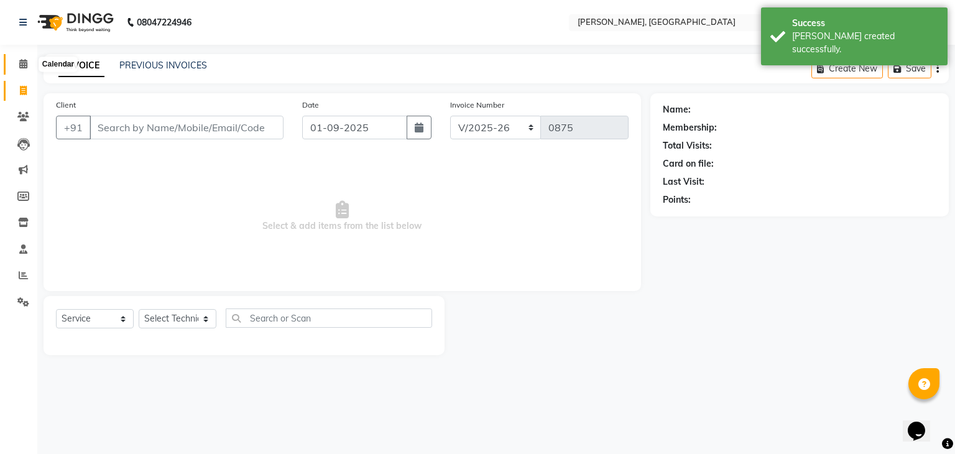
click at [22, 69] on span at bounding box center [23, 64] width 22 height 14
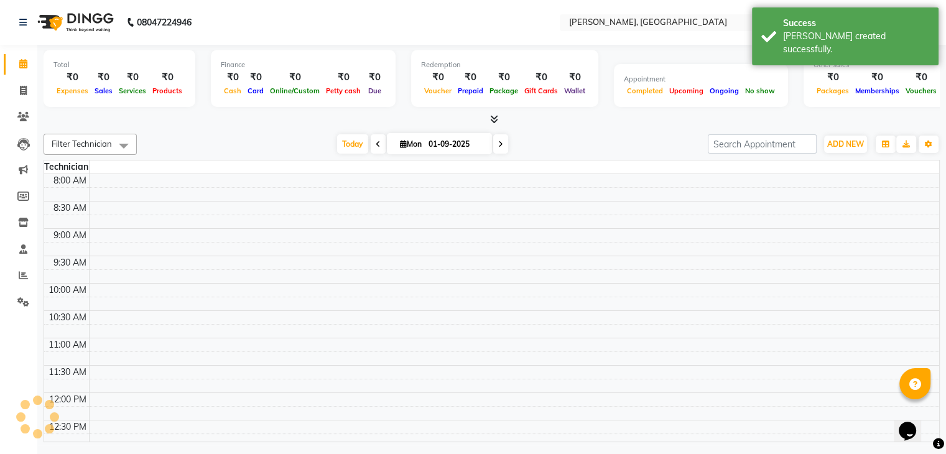
scroll to position [435, 0]
